Goal: Task Accomplishment & Management: Complete application form

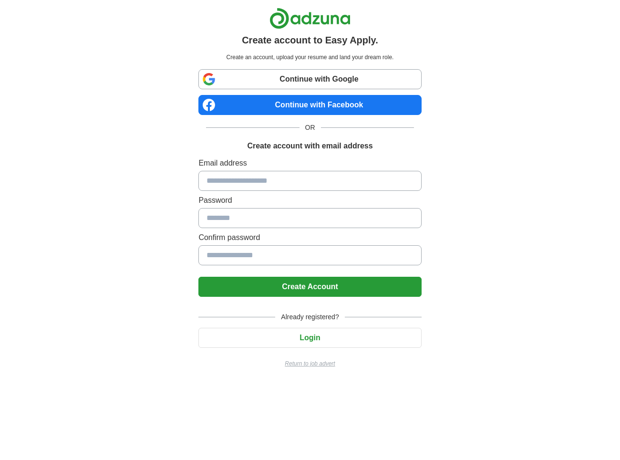
click at [306, 177] on input at bounding box center [310, 181] width 223 height 20
click at [274, 184] on input at bounding box center [310, 181] width 223 height 20
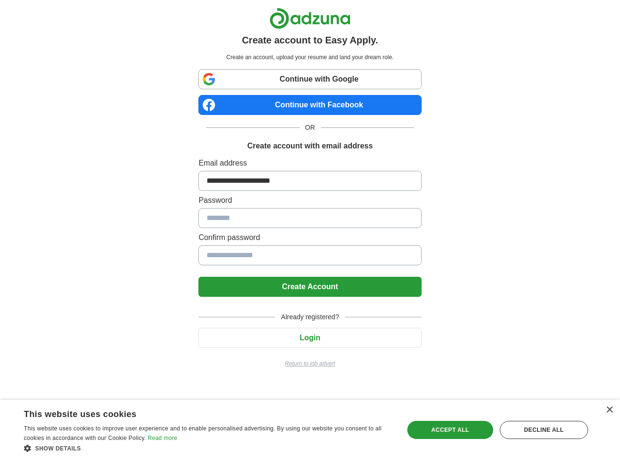
type input "**********"
click at [199, 277] on button "Create Account" at bounding box center [310, 287] width 223 height 20
